Goal: Task Accomplishment & Management: Use online tool/utility

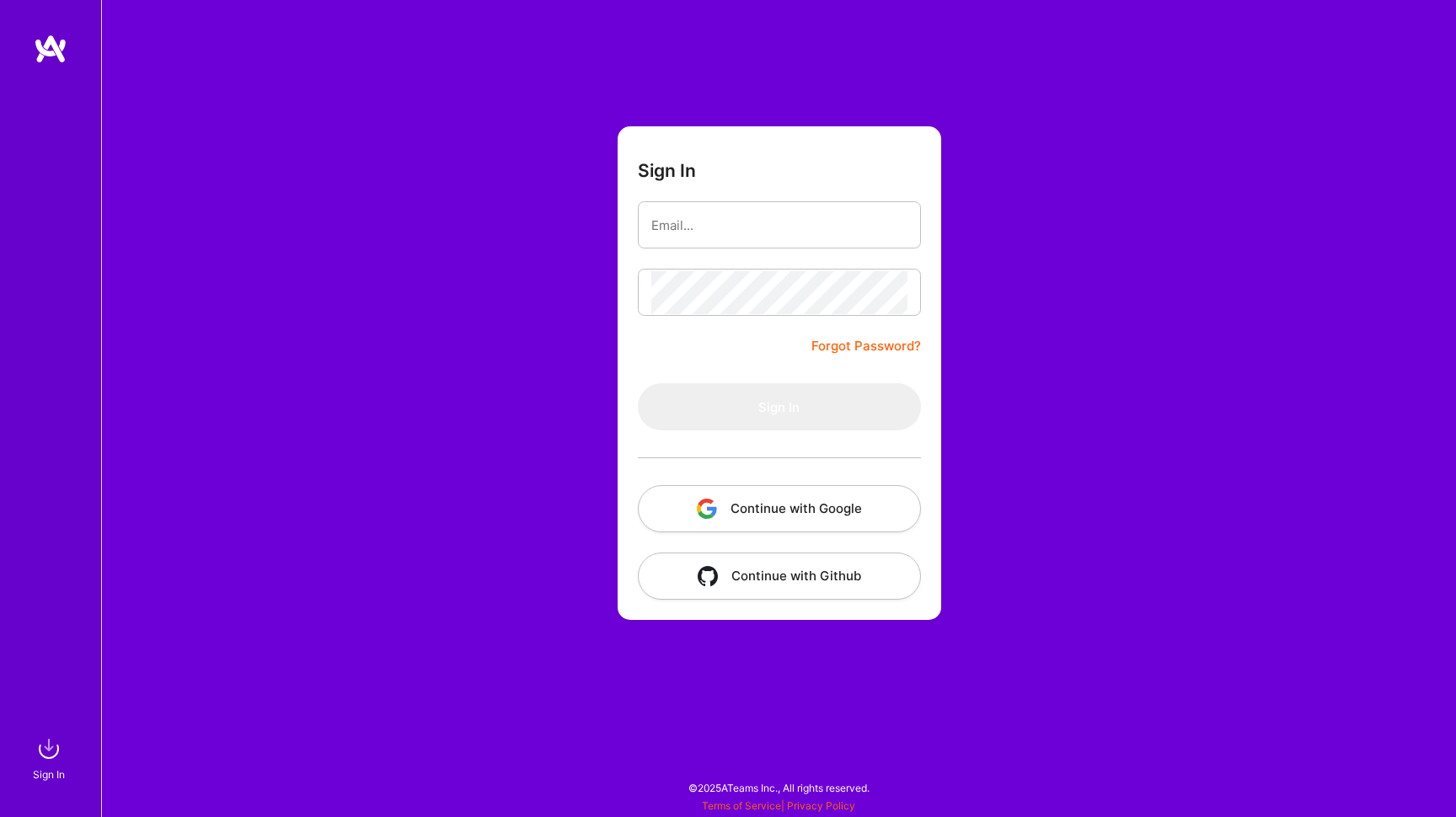
click at [744, 228] on input "email" at bounding box center [780, 225] width 257 height 43
type input "[EMAIL_ADDRESS][DOMAIN_NAME]"
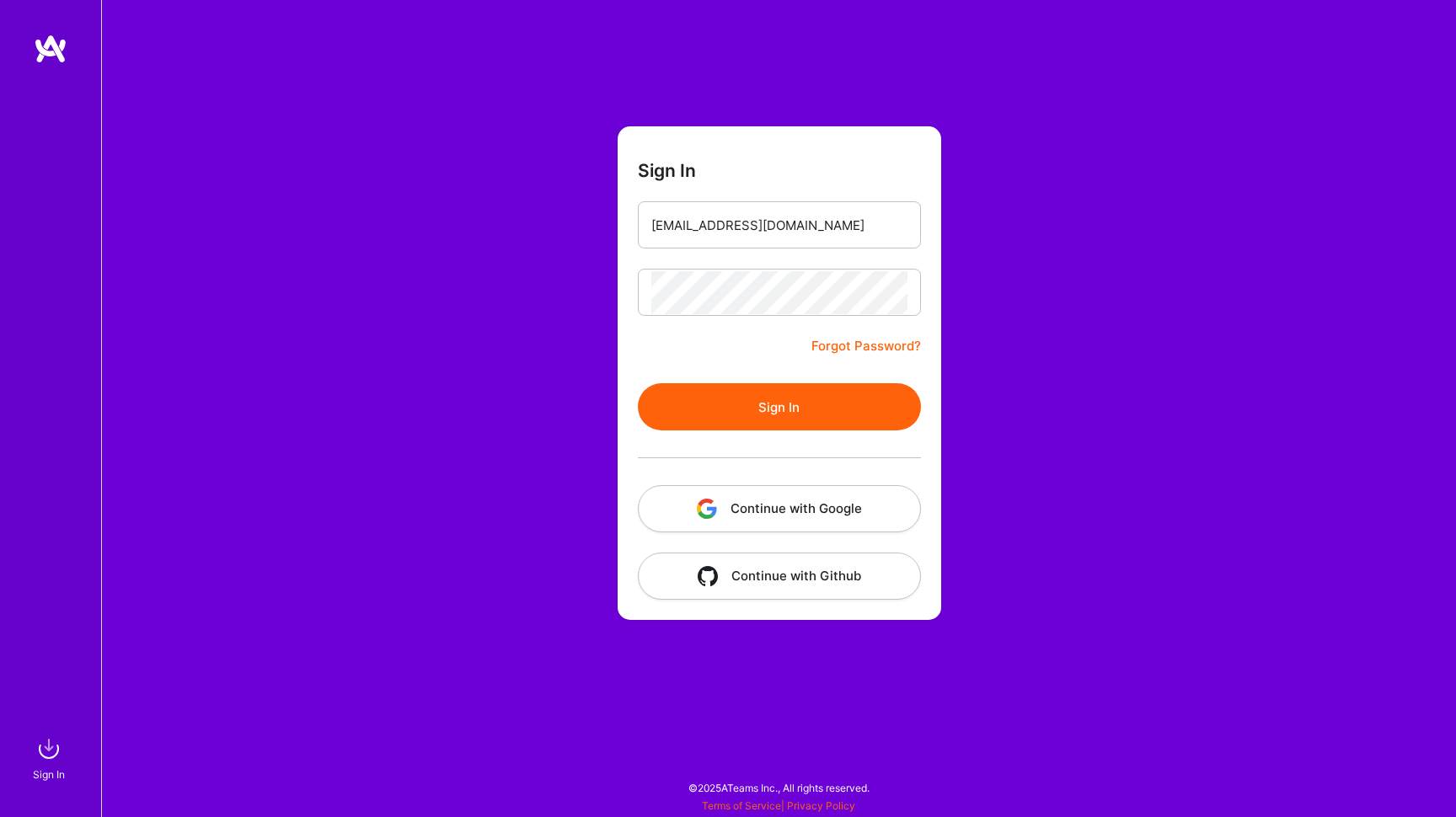
click at [770, 399] on button "Sign In" at bounding box center [779, 406] width 283 height 47
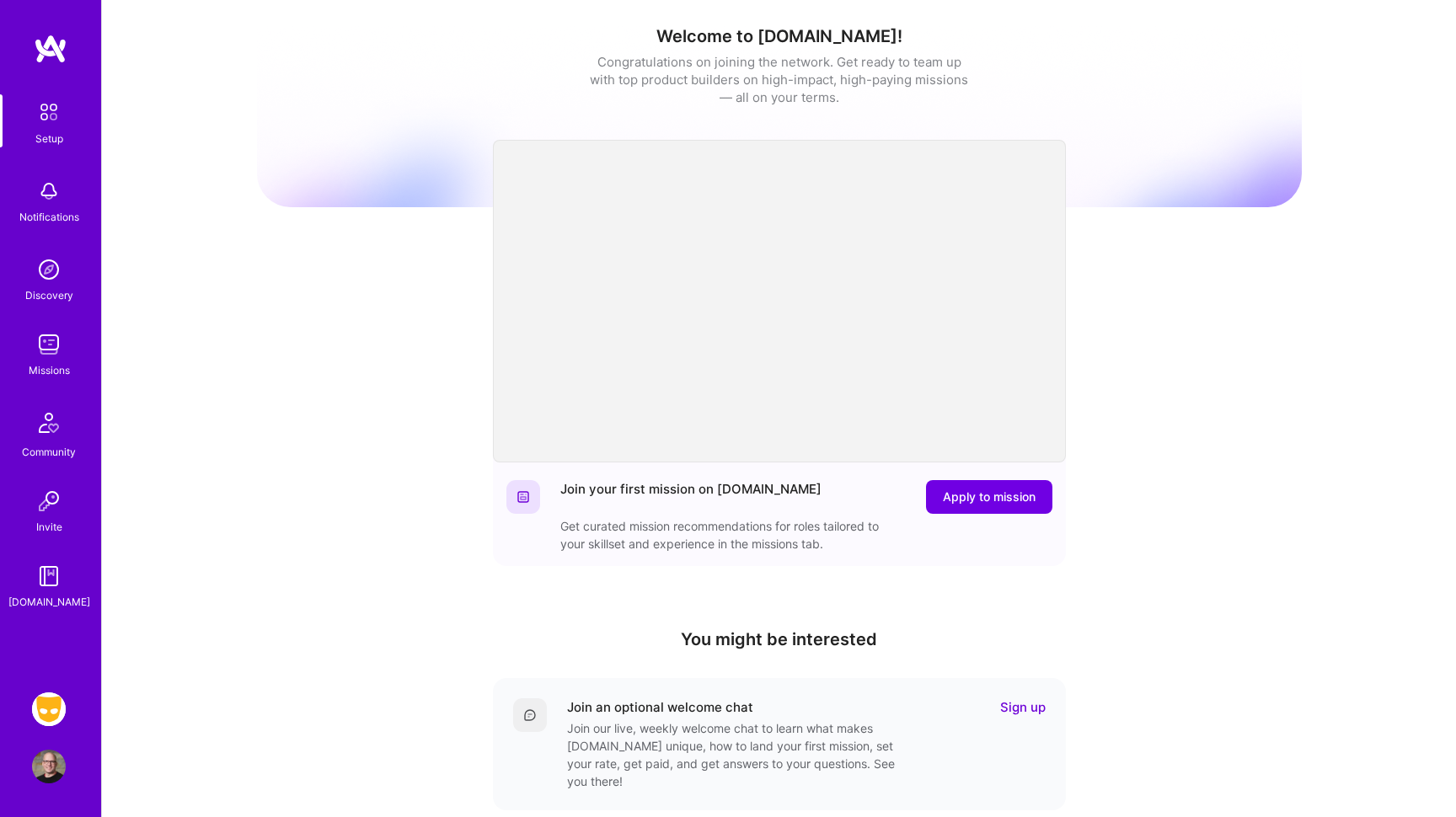
click at [46, 715] on img at bounding box center [49, 709] width 34 height 34
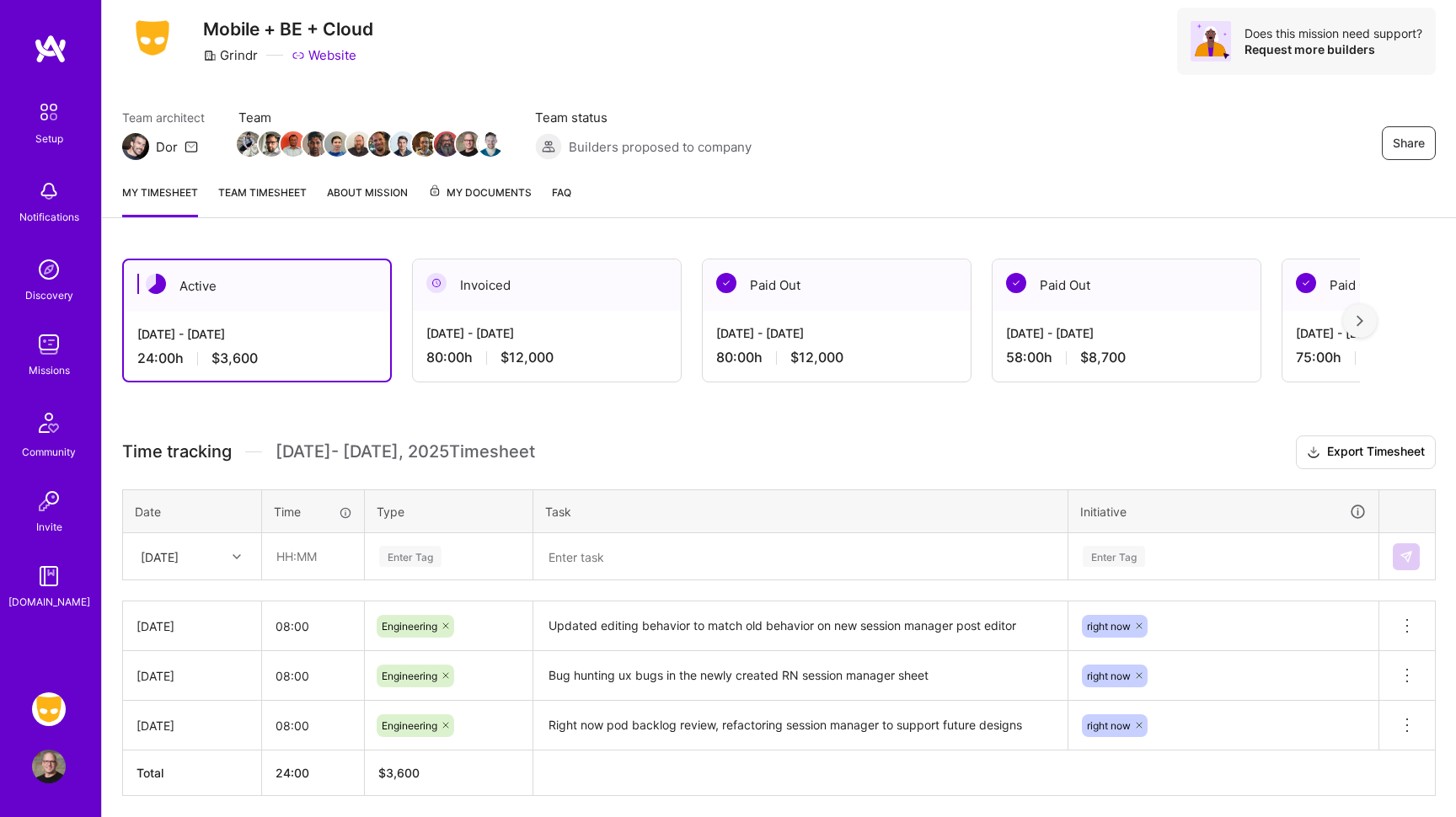
scroll to position [55, 0]
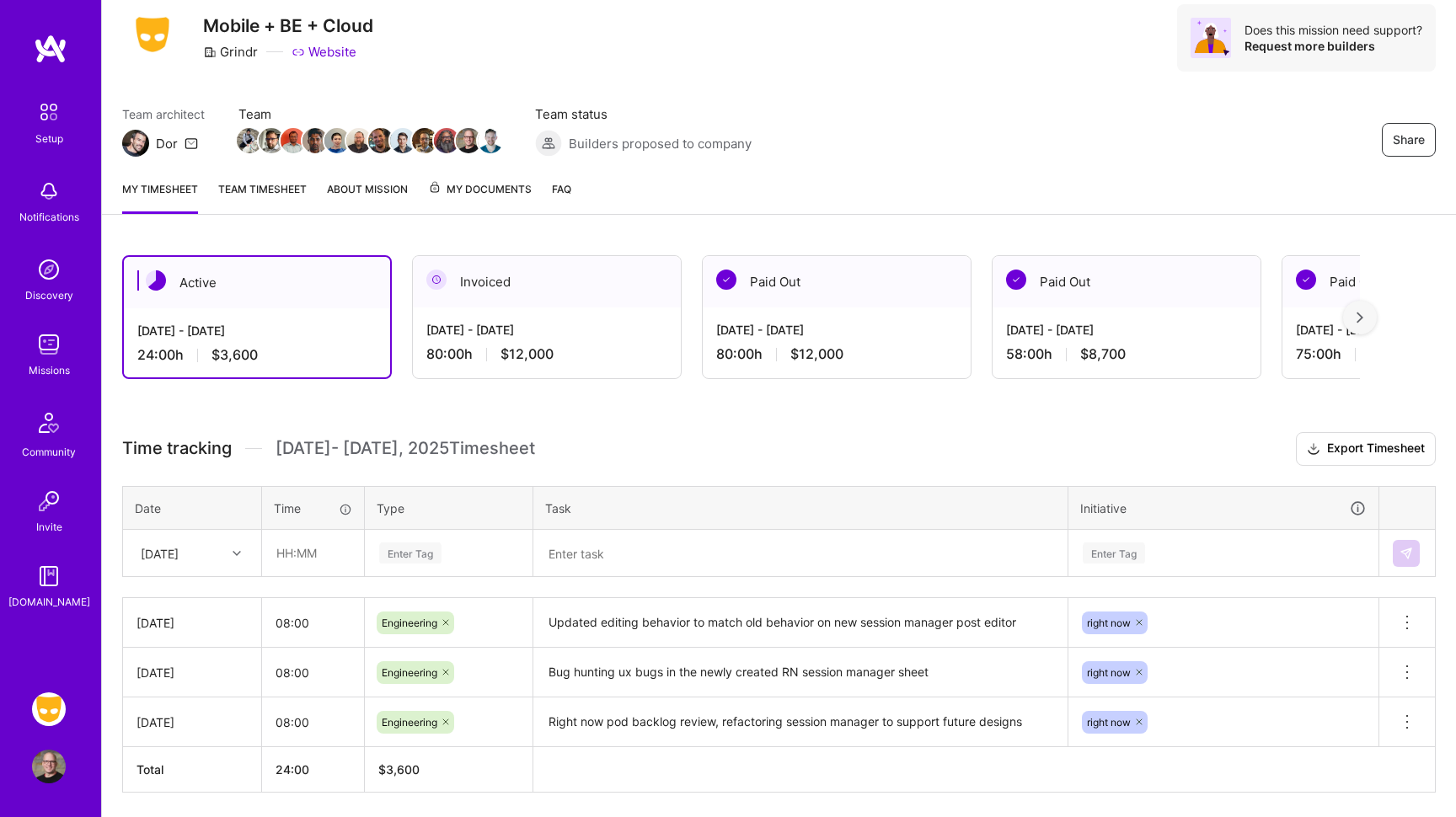
click at [235, 563] on div at bounding box center [239, 553] width 26 height 22
click at [198, 724] on div "[DATE]" at bounding box center [192, 726] width 137 height 31
click at [324, 567] on input "text" at bounding box center [313, 554] width 101 height 45
type input "08:00"
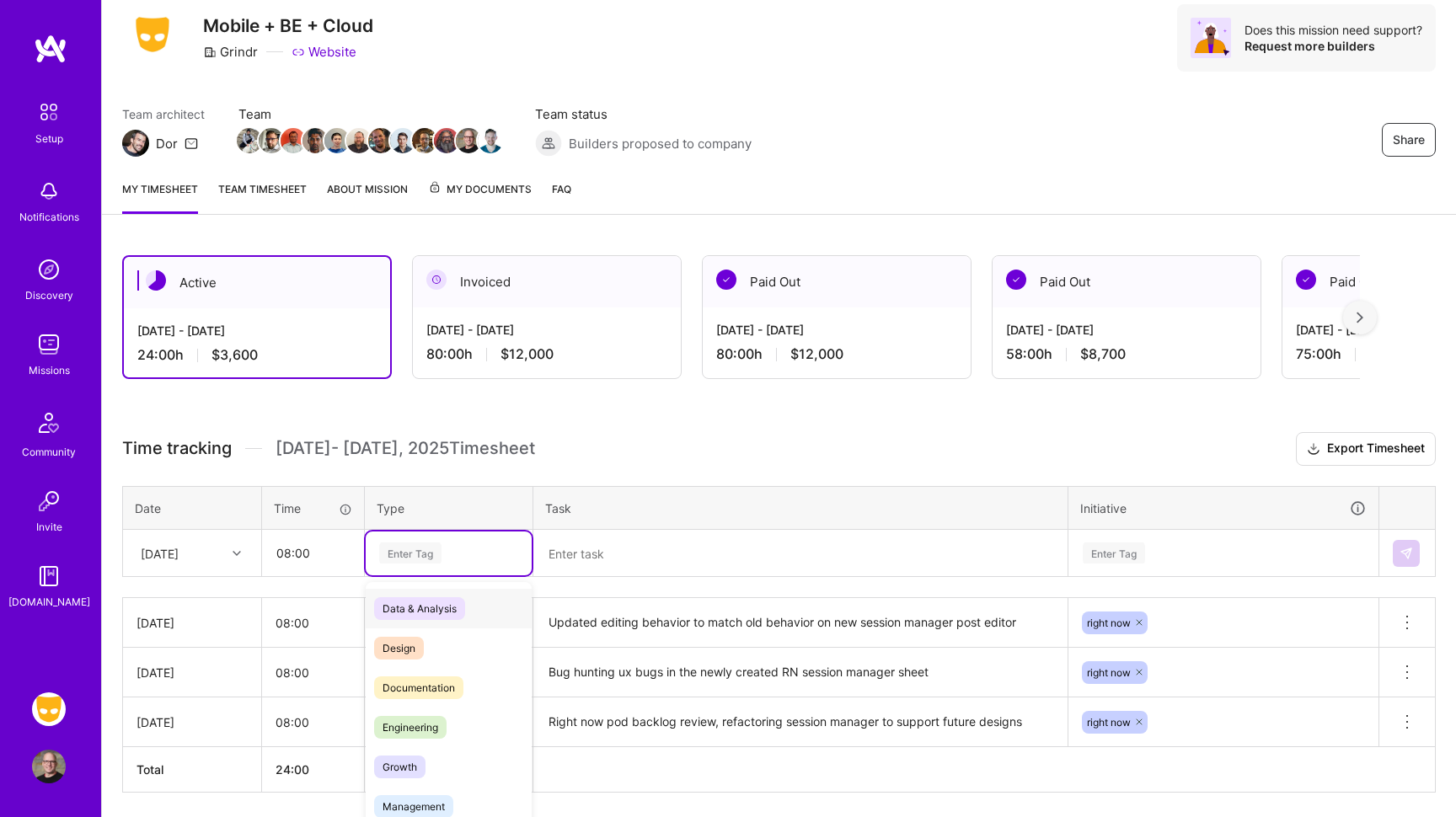
scroll to position [78, 0]
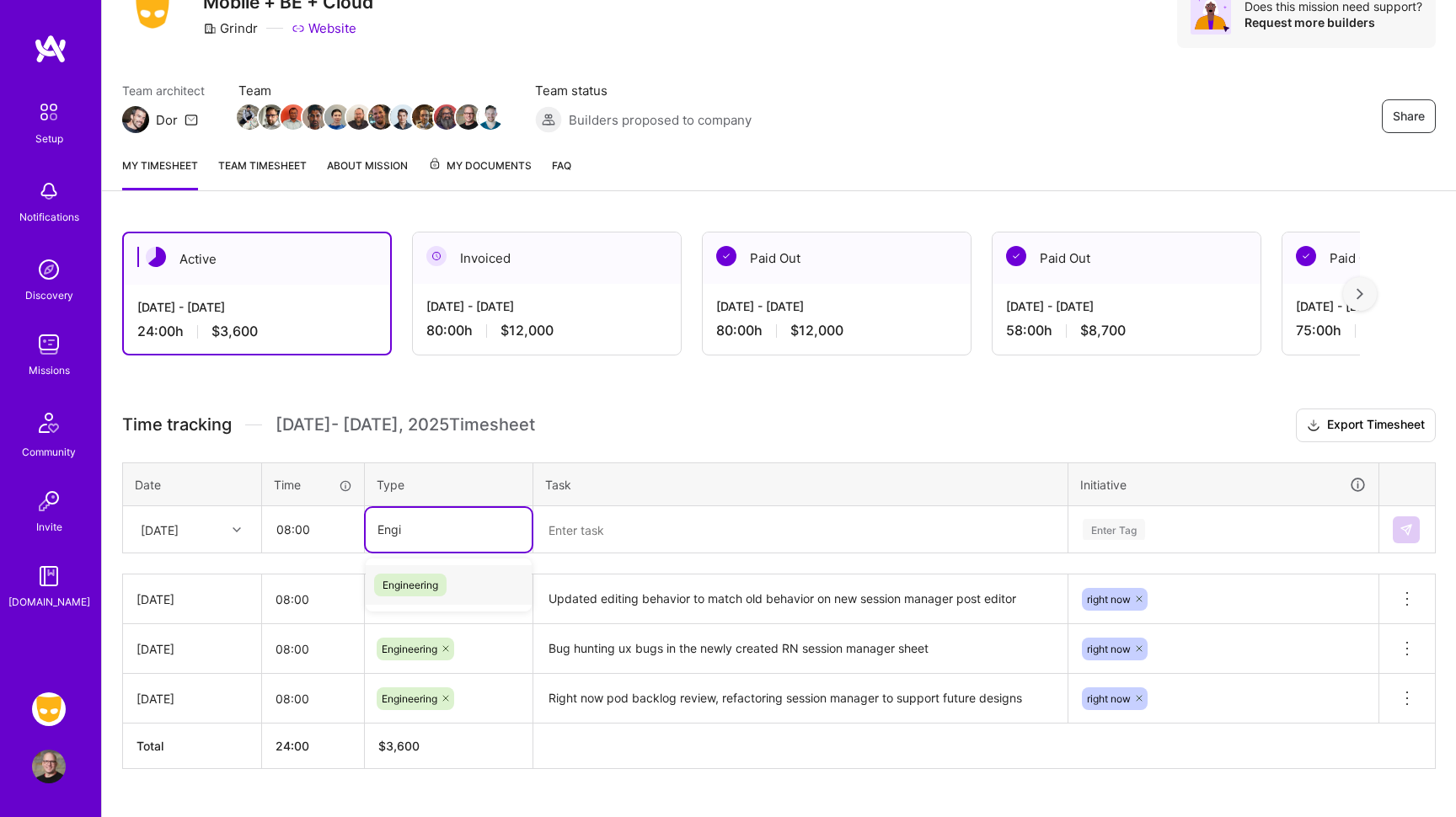
type input "Engin"
click at [406, 586] on span "Engineering" at bounding box center [411, 585] width 73 height 23
click at [607, 517] on textarea at bounding box center [801, 529] width 531 height 44
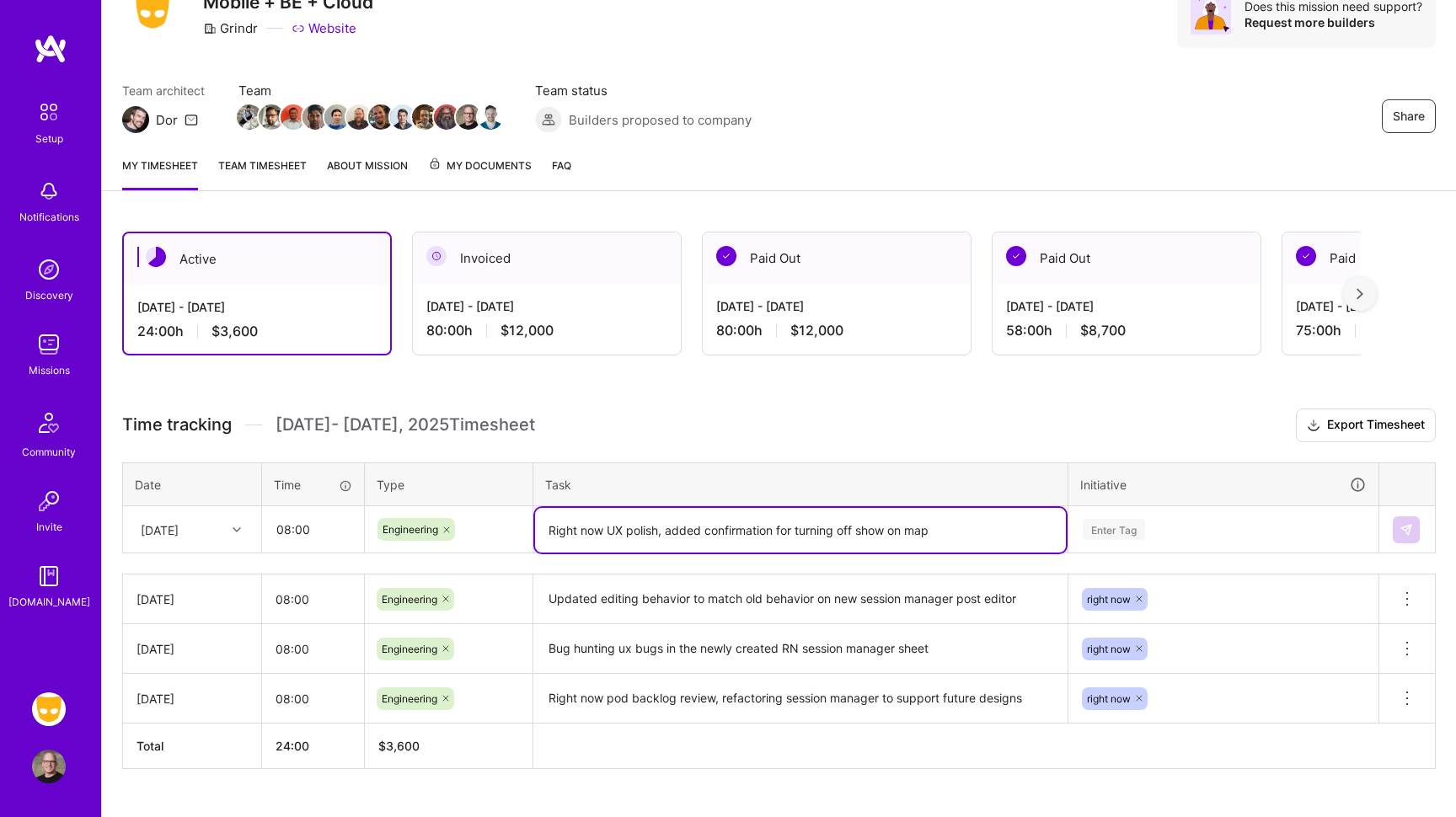
type textarea "Right now UX polish, added confirmation for turning off show on map"
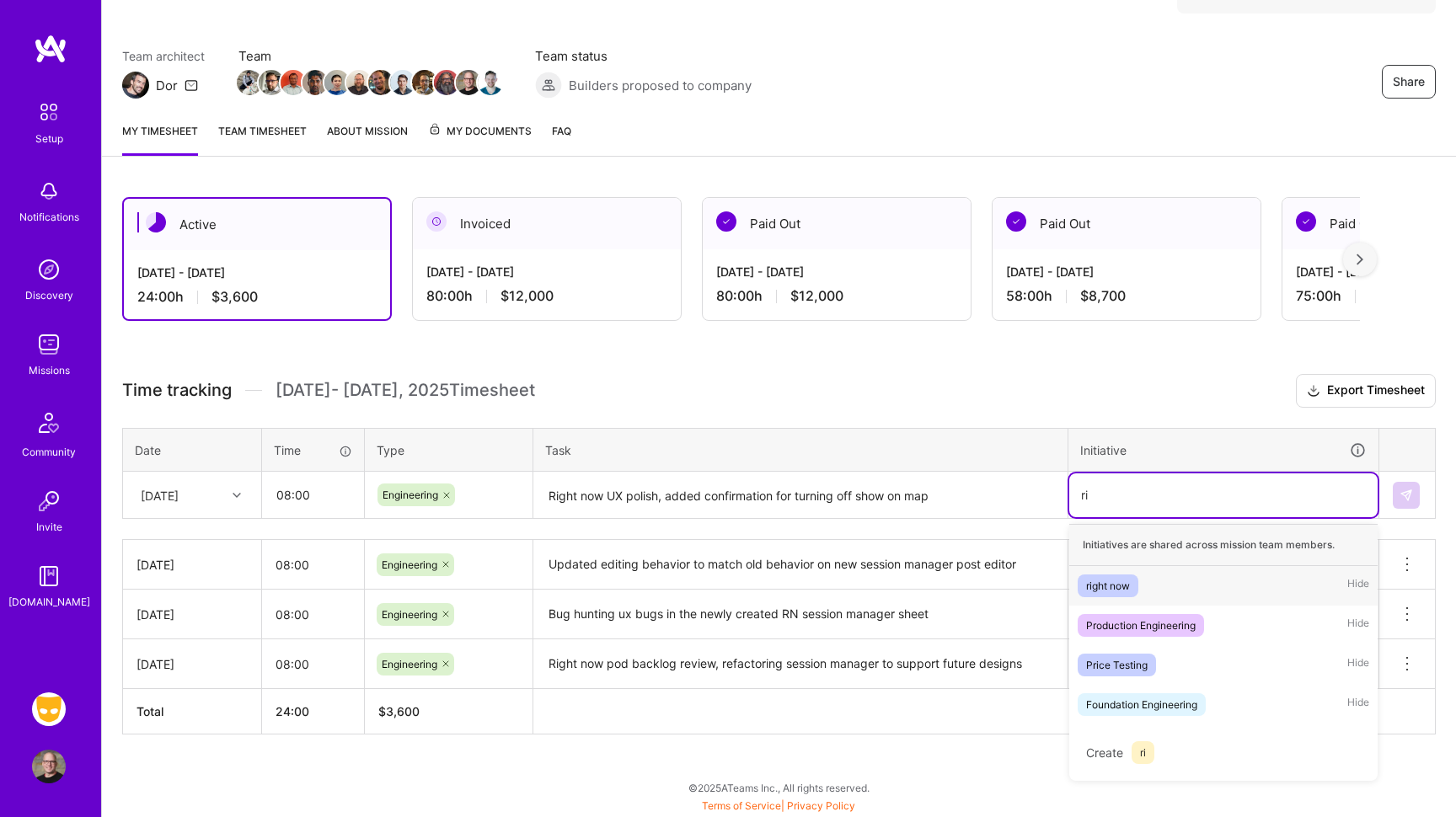
scroll to position [113, 0]
type input "right"
click at [1113, 575] on span "right now" at bounding box center [1108, 586] width 61 height 23
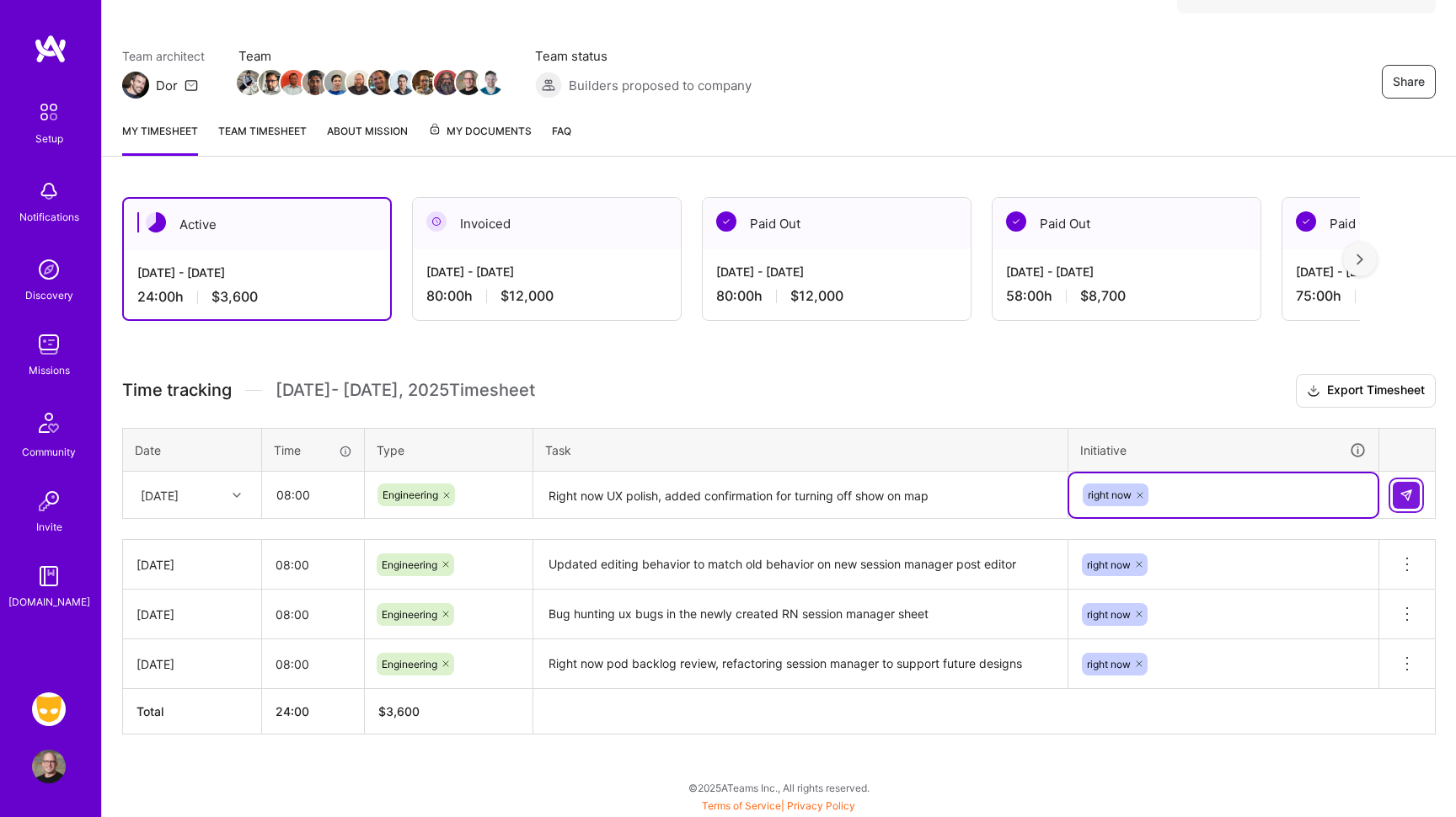
click at [1409, 492] on img at bounding box center [1407, 496] width 14 height 14
